Goal: Information Seeking & Learning: Learn about a topic

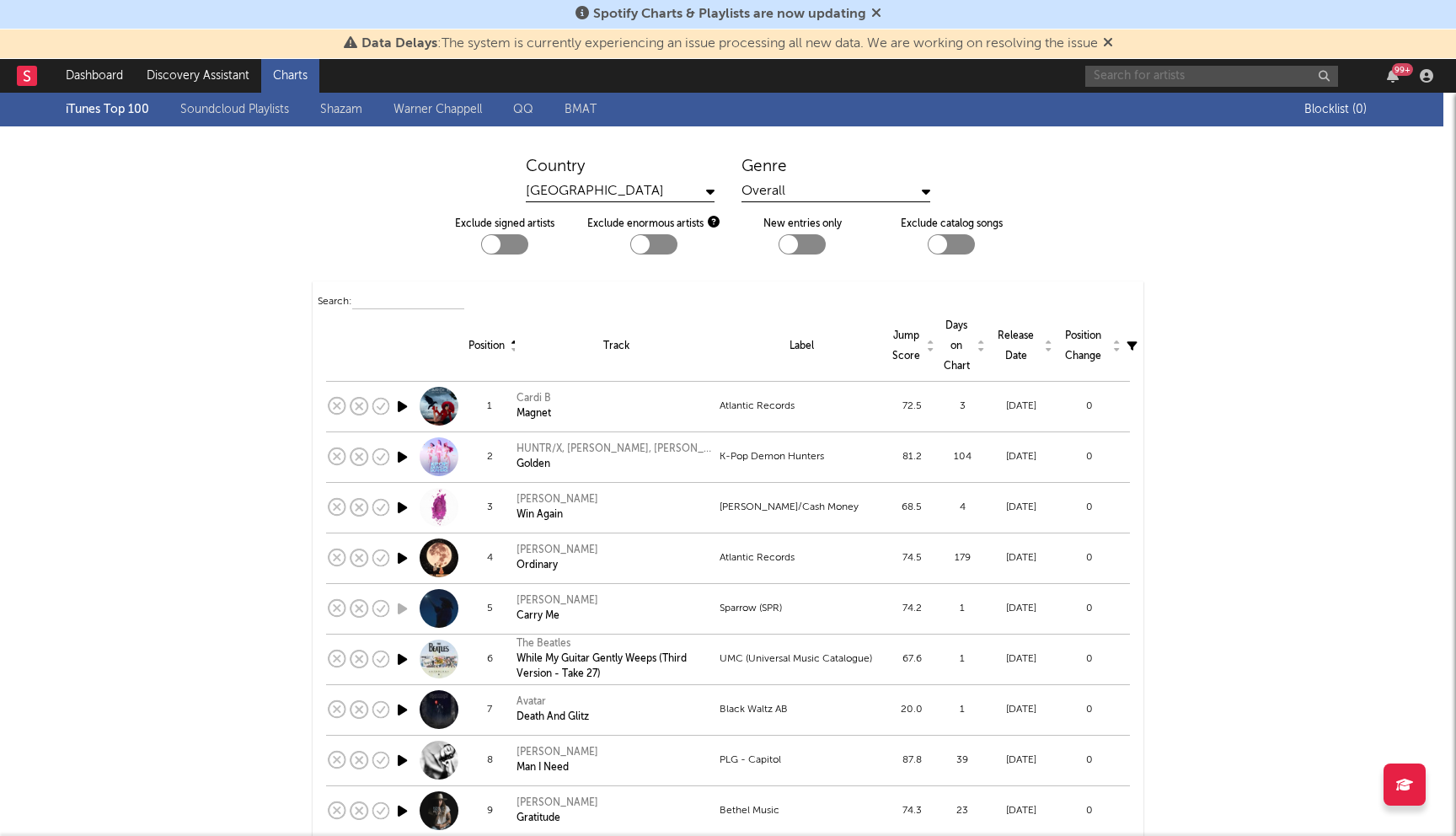
click at [1172, 78] on input "text" at bounding box center [1211, 76] width 253 height 21
click at [1179, 77] on input "hazbin hotel" at bounding box center [1211, 76] width 253 height 21
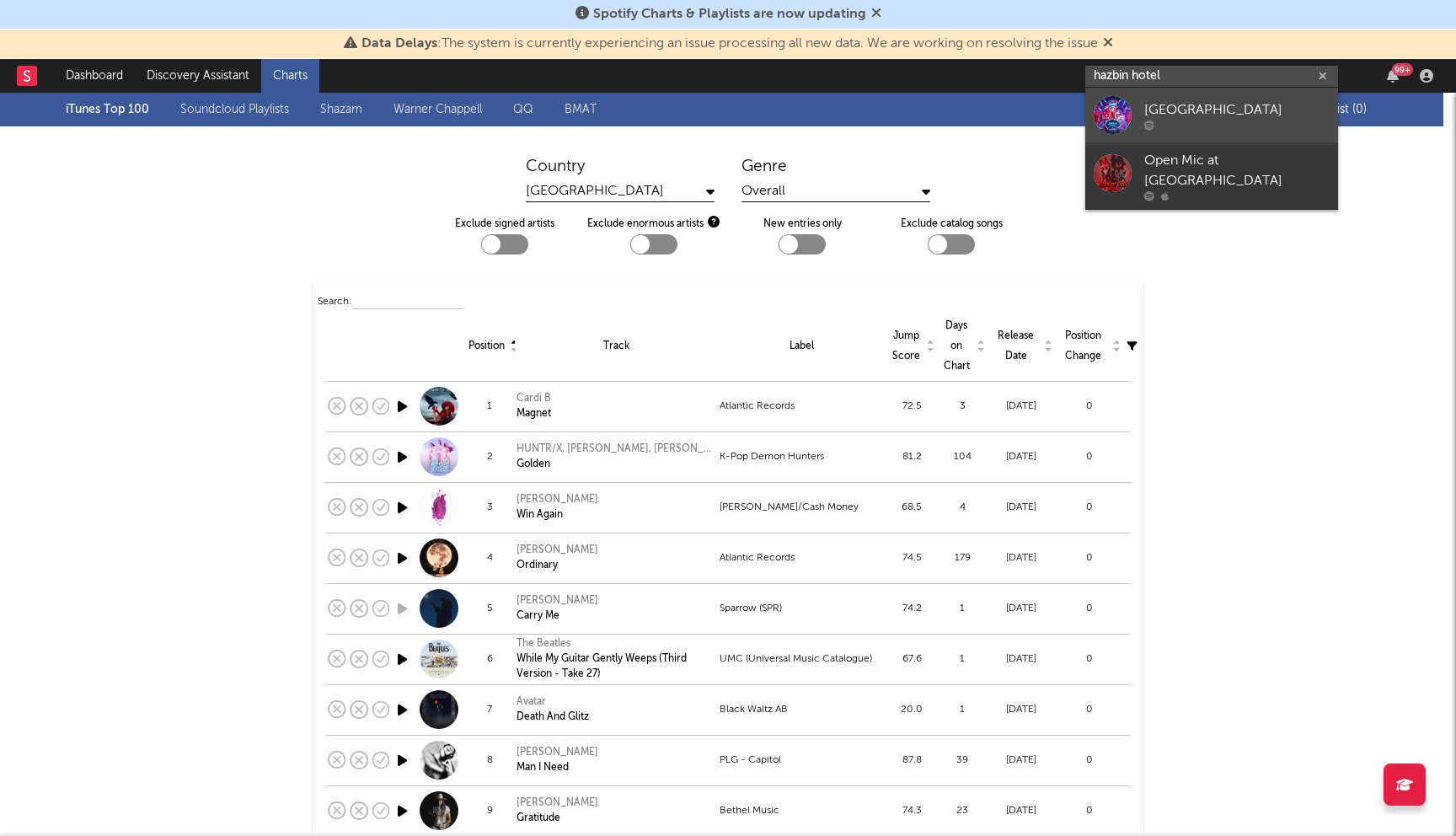
type input "hazbin hotel"
click at [1178, 107] on div "[GEOGRAPHIC_DATA]" at bounding box center [1236, 110] width 185 height 21
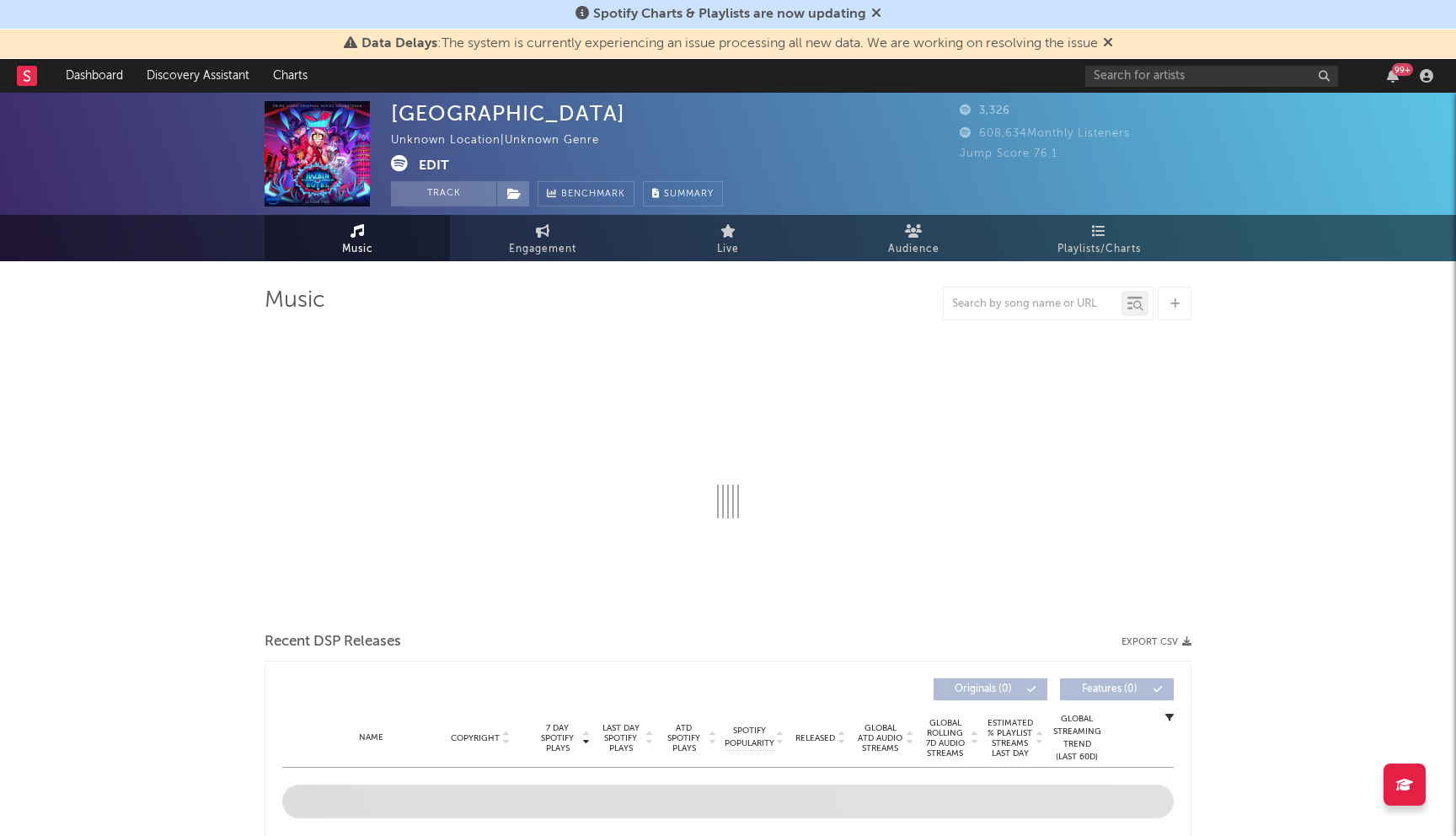
select select "1w"
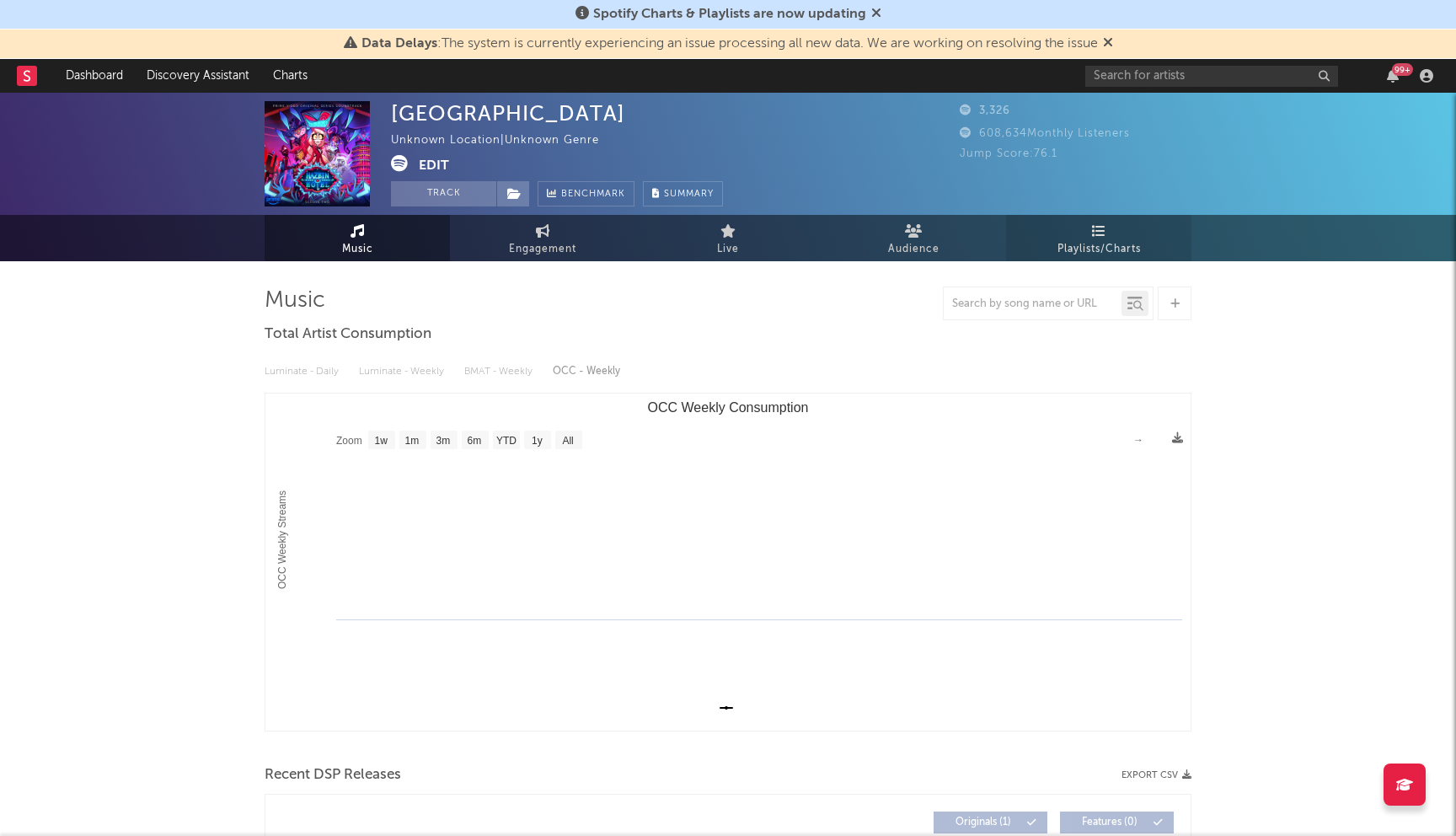
click at [1110, 242] on span "Playlists/Charts" at bounding box center [1098, 250] width 83 height 21
